Goal: Navigation & Orientation: Go to known website

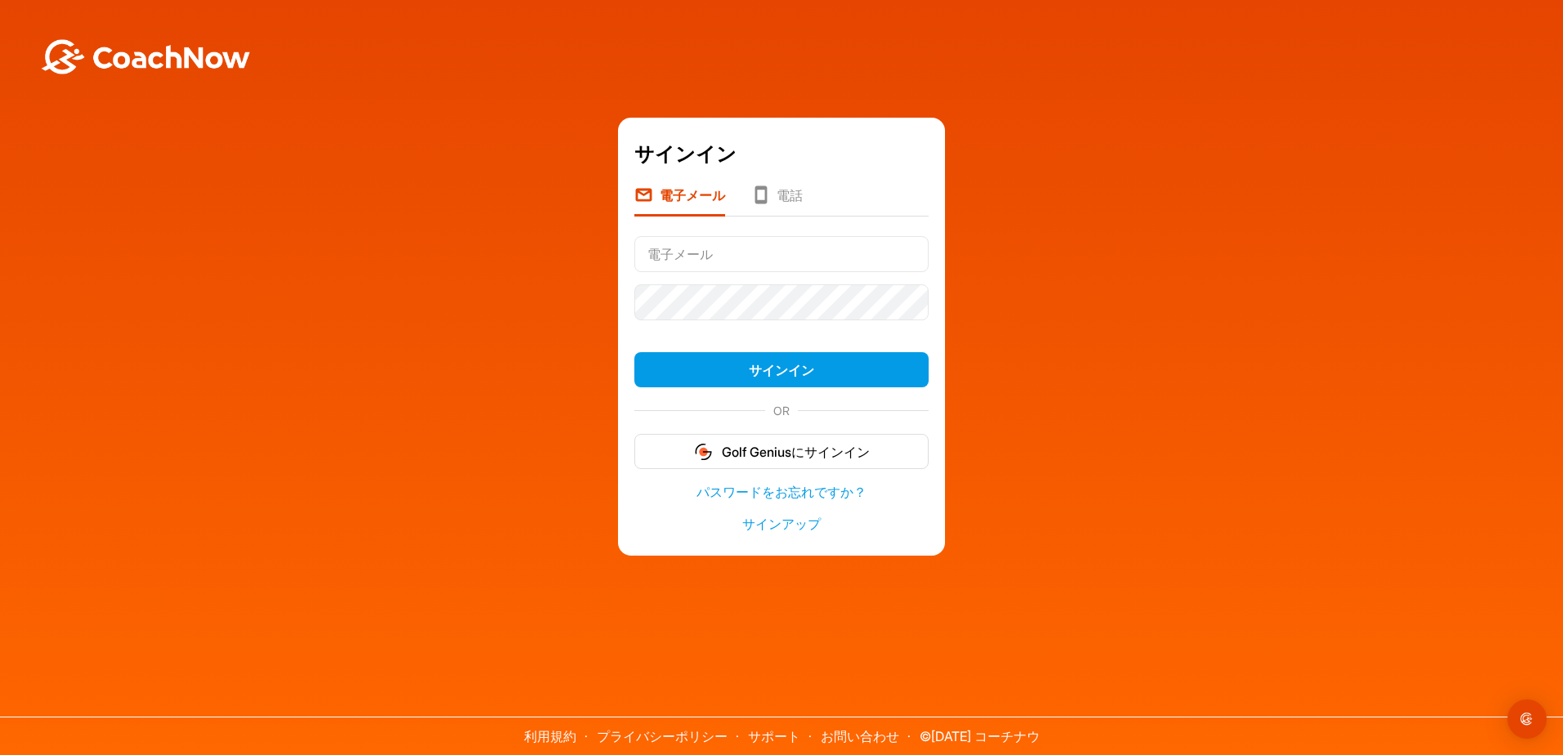
type input "[EMAIL_ADDRESS][DOMAIN_NAME]"
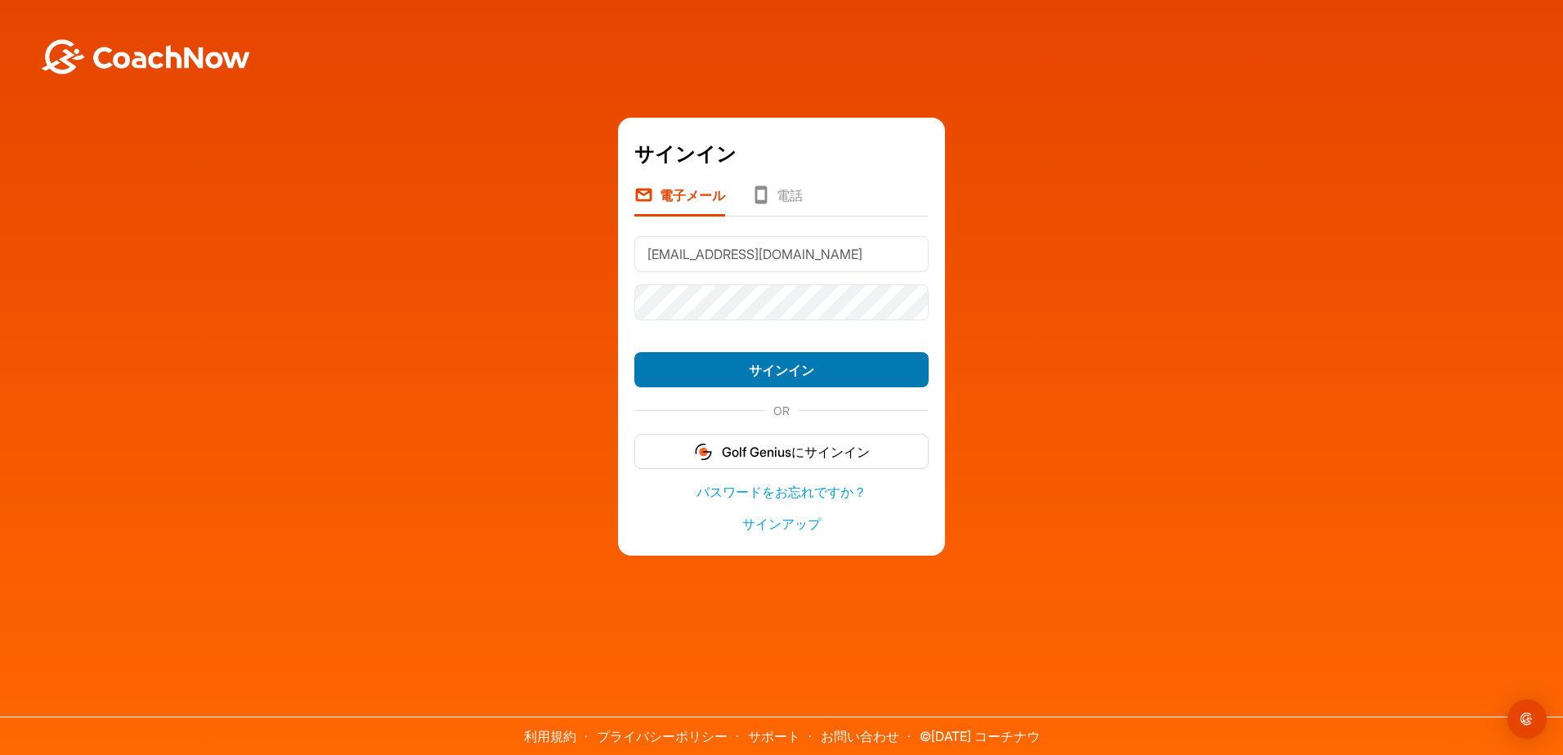
click at [681, 387] on button "サインイン" at bounding box center [781, 369] width 294 height 35
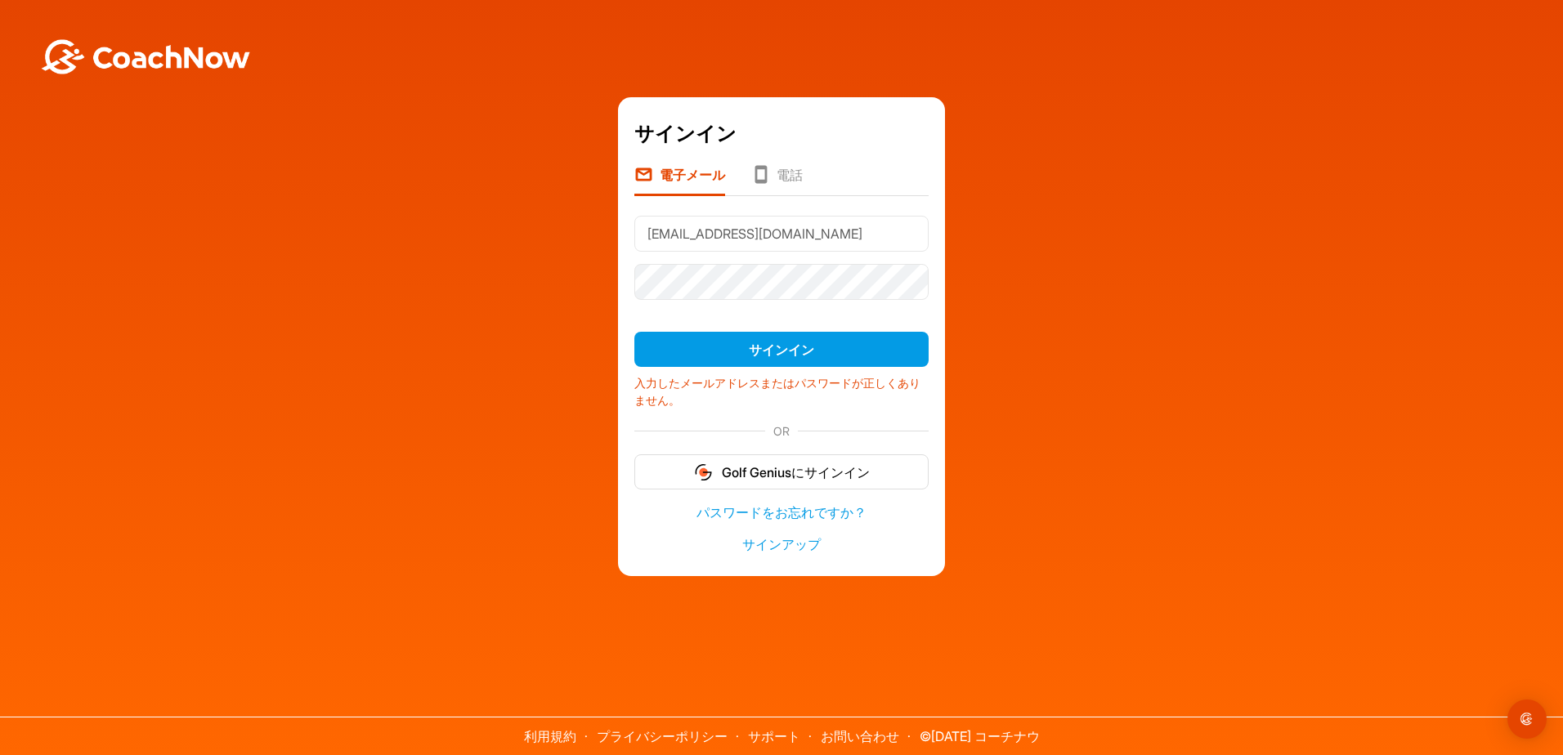
click at [468, 271] on div "サインイン 電子メール 電話 [EMAIL_ADDRESS][DOMAIN_NAME] サインイン 入力したメールアドレスまたはパスワードが正しくありません。…" at bounding box center [781, 336] width 1547 height 478
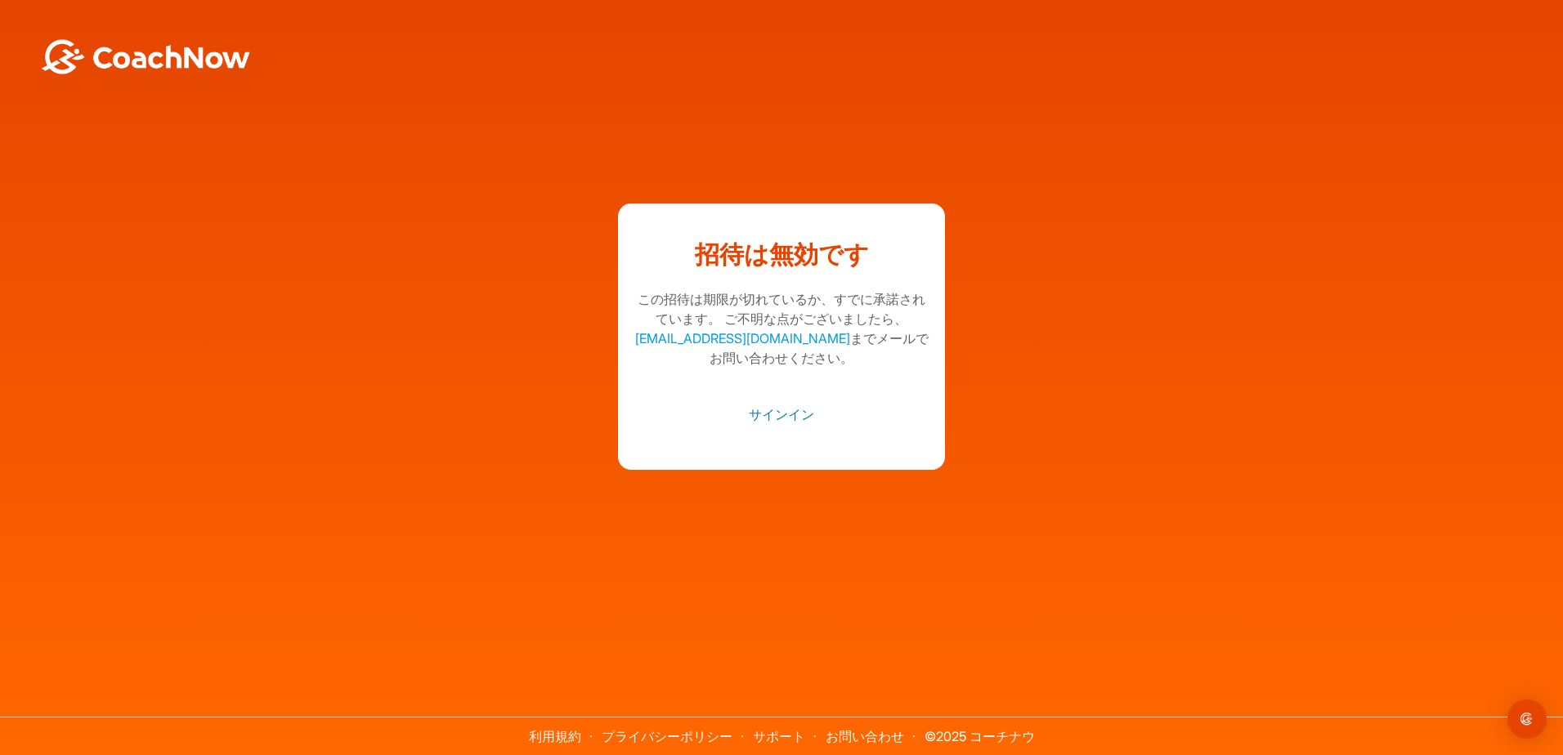
click at [791, 417] on link "サインイン" at bounding box center [781, 414] width 294 height 21
